Goal: Task Accomplishment & Management: Complete application form

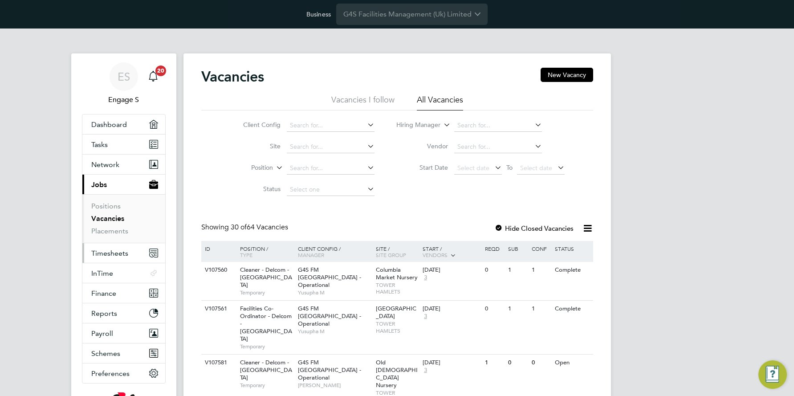
click at [117, 253] on span "Timesheets" at bounding box center [109, 253] width 37 height 8
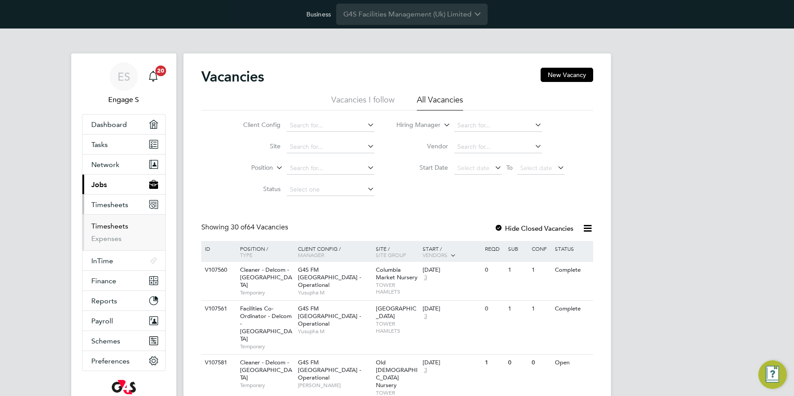
click at [114, 223] on link "Timesheets" at bounding box center [109, 226] width 37 height 8
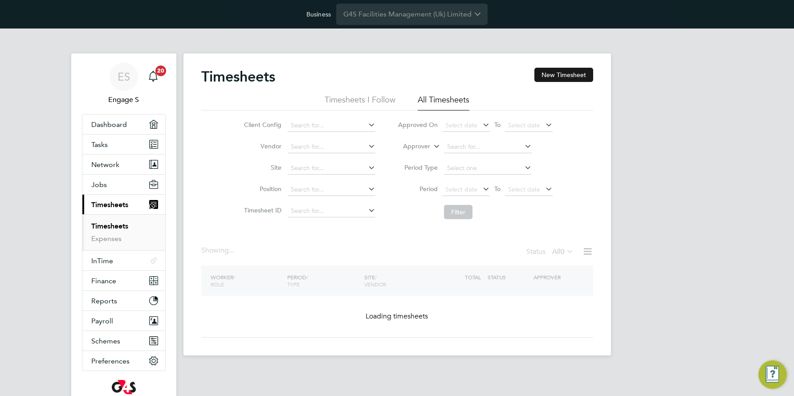
click at [562, 74] on button "New Timesheet" at bounding box center [563, 75] width 59 height 14
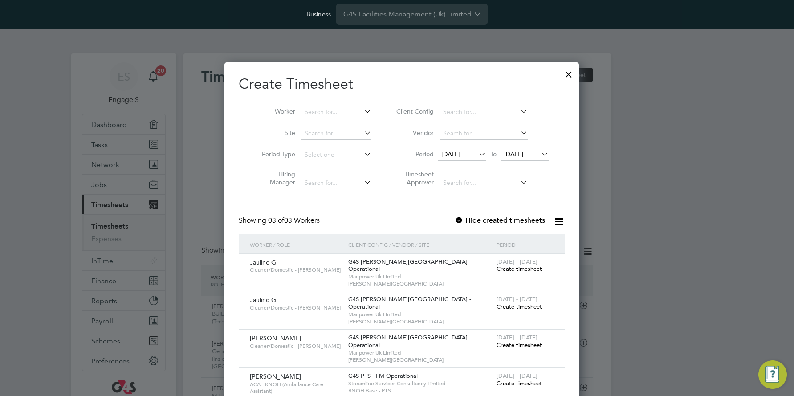
click at [362, 132] on icon at bounding box center [362, 132] width 0 height 12
click at [335, 158] on li "[GEOGRAPHIC_DATA]" at bounding box center [357, 157] width 122 height 12
type input "[GEOGRAPHIC_DATA]"
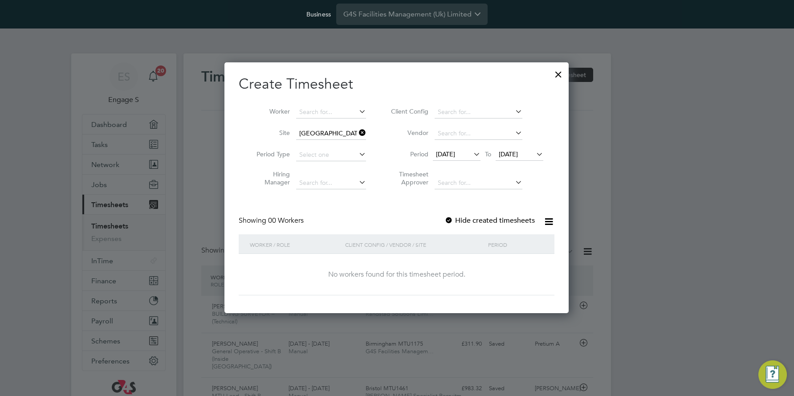
click at [471, 153] on icon at bounding box center [471, 154] width 0 height 12
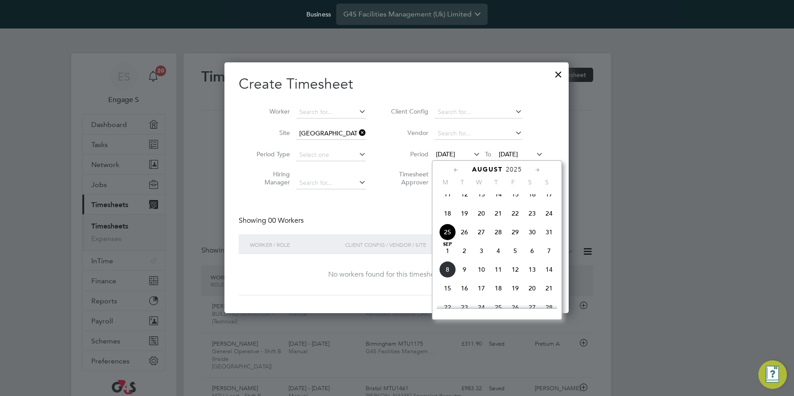
click at [455, 153] on span "[DATE]" at bounding box center [445, 154] width 19 height 8
click at [455, 171] on icon at bounding box center [456, 170] width 8 height 10
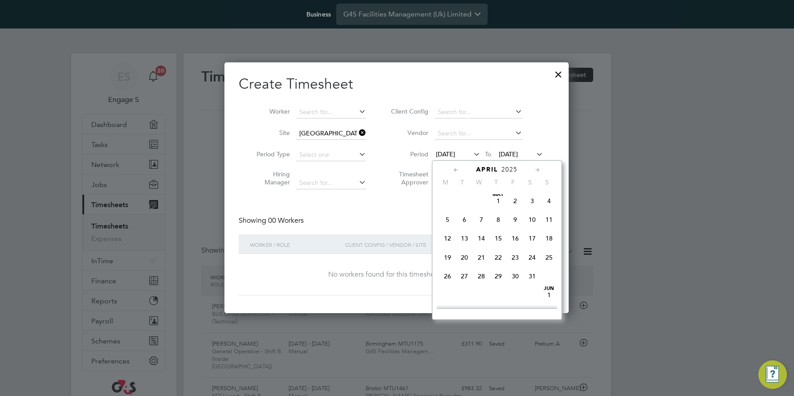
scroll to position [0, 0]
click at [455, 171] on icon at bounding box center [456, 170] width 8 height 10
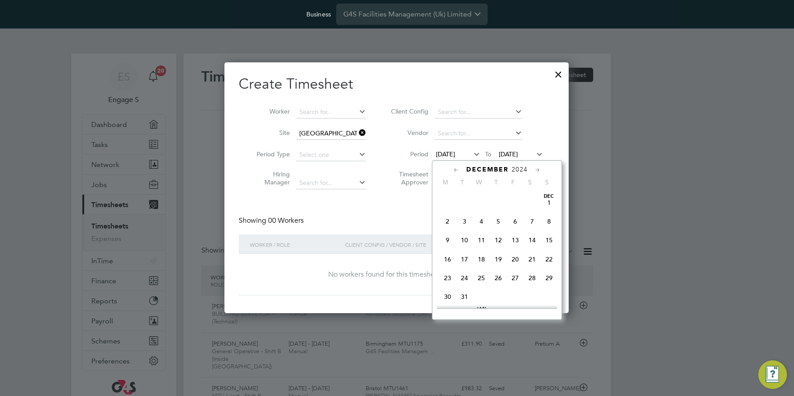
click at [455, 171] on icon at bounding box center [456, 170] width 8 height 10
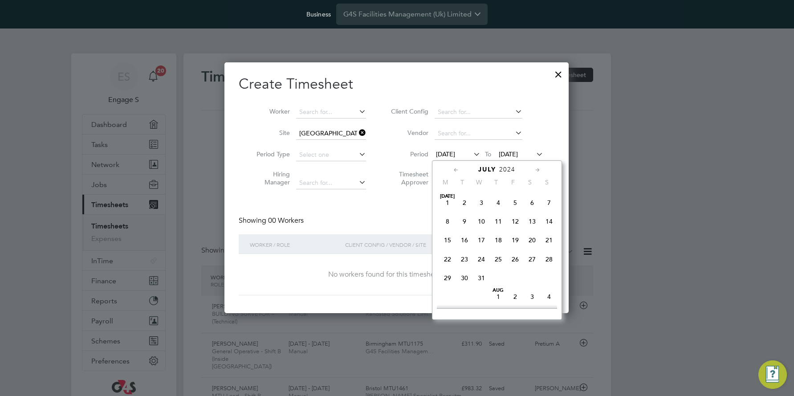
click at [455, 171] on icon at bounding box center [456, 170] width 8 height 10
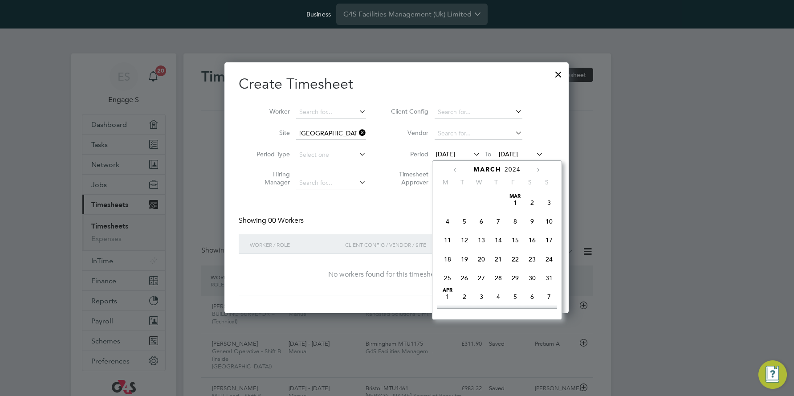
click at [455, 171] on icon at bounding box center [456, 170] width 8 height 10
click at [481, 202] on span "[DATE]" at bounding box center [481, 202] width 17 height 17
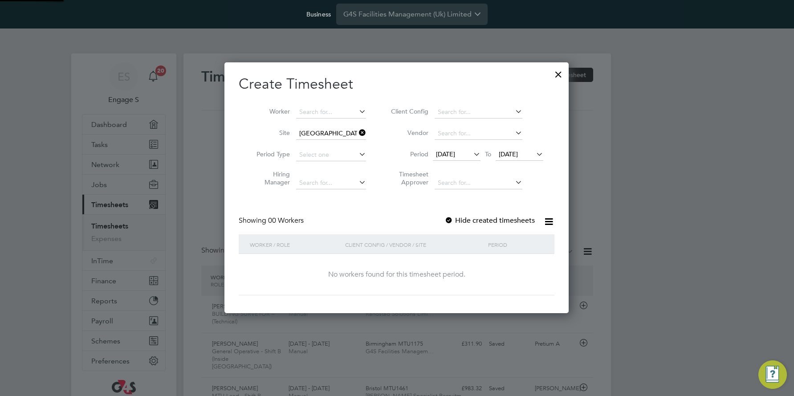
scroll to position [251, 345]
click at [357, 132] on icon at bounding box center [357, 132] width 0 height 12
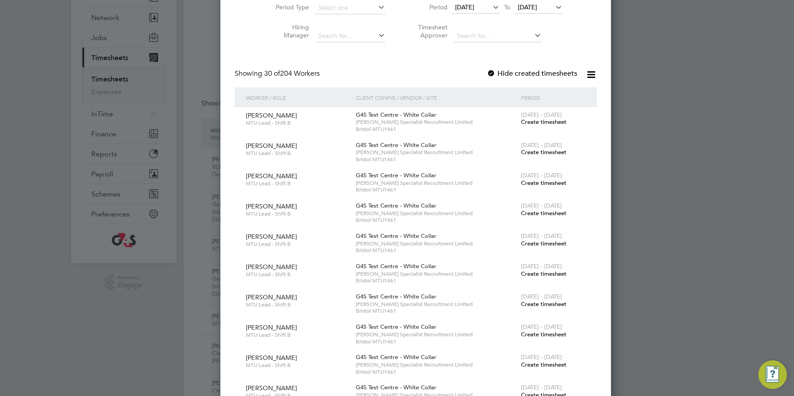
scroll to position [145, 0]
click at [521, 123] on span "Create timesheet" at bounding box center [543, 124] width 45 height 8
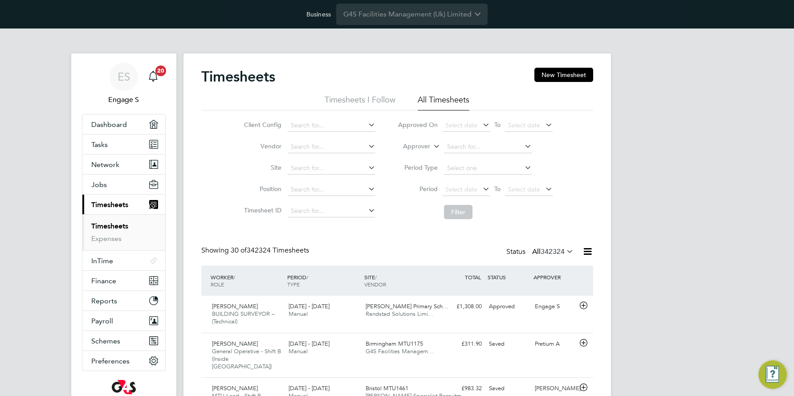
scroll to position [4, 4]
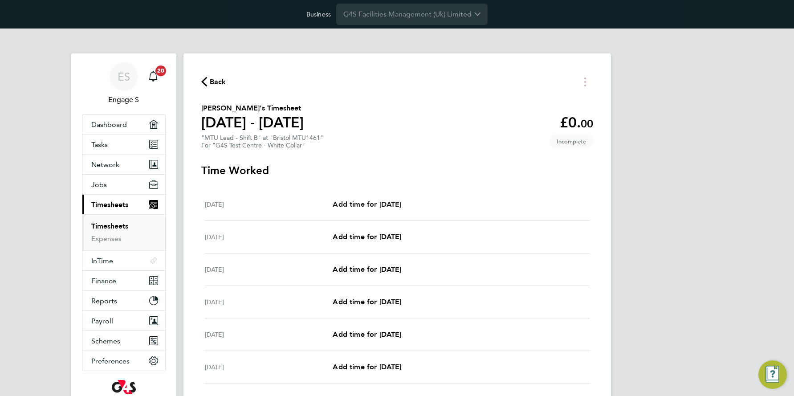
click at [367, 205] on span "Add time for [DATE]" at bounding box center [367, 204] width 69 height 8
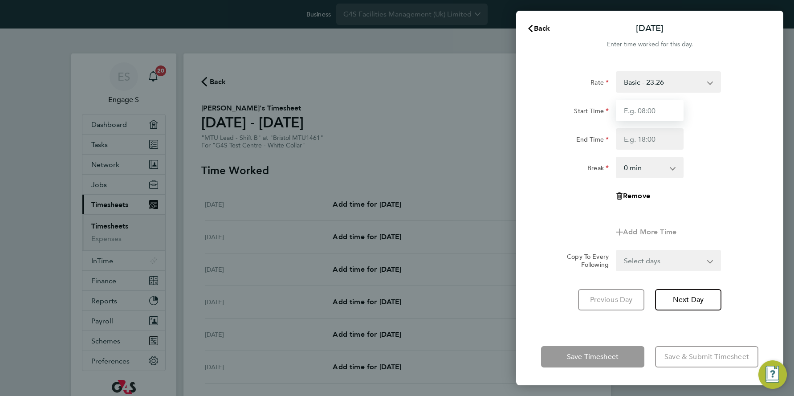
click at [652, 112] on input "Start Time" at bounding box center [650, 110] width 68 height 21
type input "03:00"
type input "13:00"
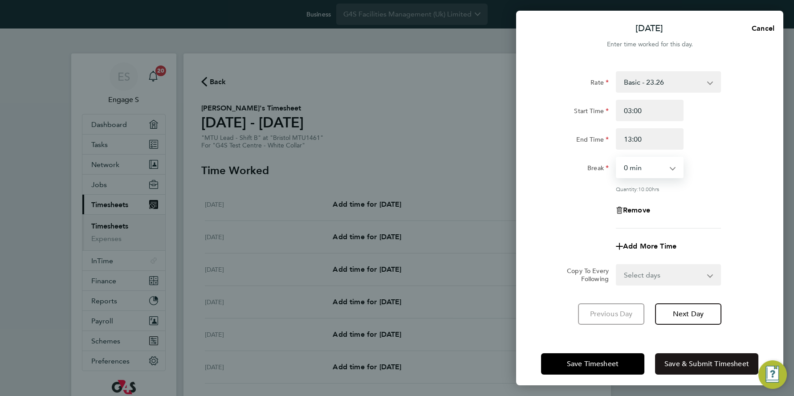
click at [676, 362] on span "Save & Submit Timesheet" at bounding box center [706, 363] width 85 height 9
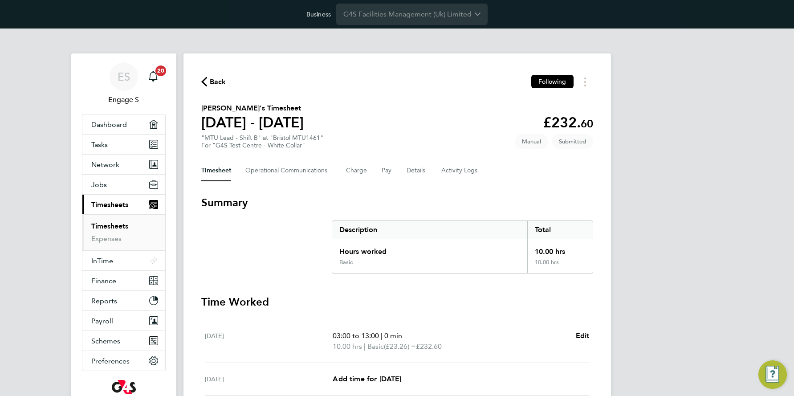
click at [215, 79] on span "Back" at bounding box center [218, 82] width 16 height 11
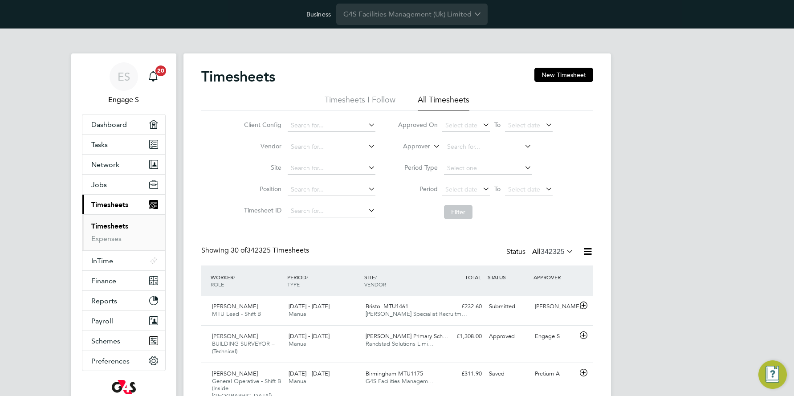
scroll to position [30, 77]
click at [557, 73] on button "New Timesheet" at bounding box center [563, 75] width 59 height 14
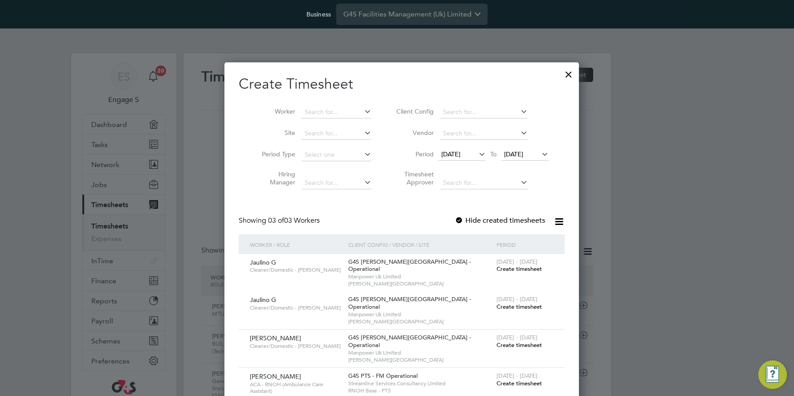
click at [507, 267] on span "Create timesheet" at bounding box center [518, 269] width 45 height 8
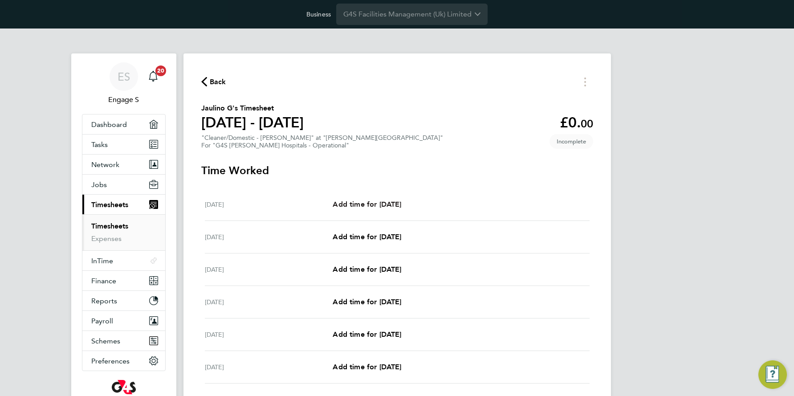
click at [399, 205] on span "Add time for [DATE]" at bounding box center [367, 204] width 69 height 8
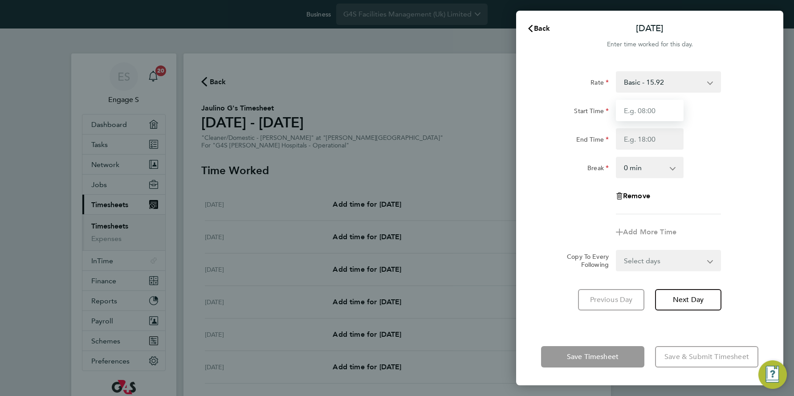
click at [649, 106] on input "Start Time" at bounding box center [650, 110] width 68 height 21
type input "01:00"
click at [648, 146] on input "End Time" at bounding box center [650, 138] width 68 height 21
type input "04:00"
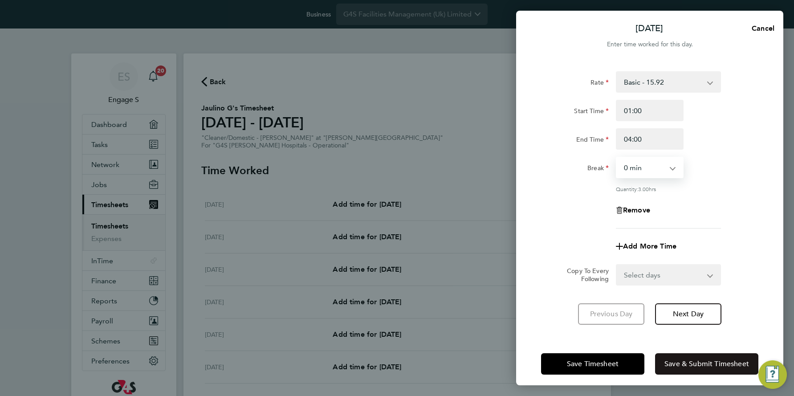
click at [688, 360] on span "Save & Submit Timesheet" at bounding box center [706, 363] width 85 height 9
